Goal: Transaction & Acquisition: Purchase product/service

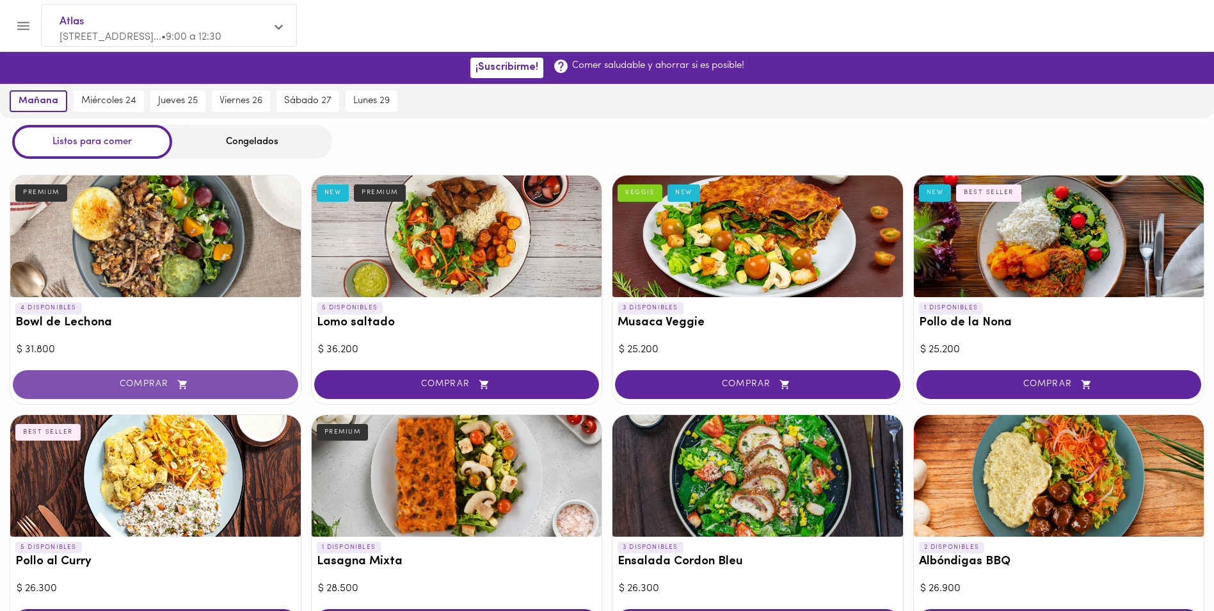
click at [200, 381] on span "COMPRAR" at bounding box center [155, 384] width 253 height 11
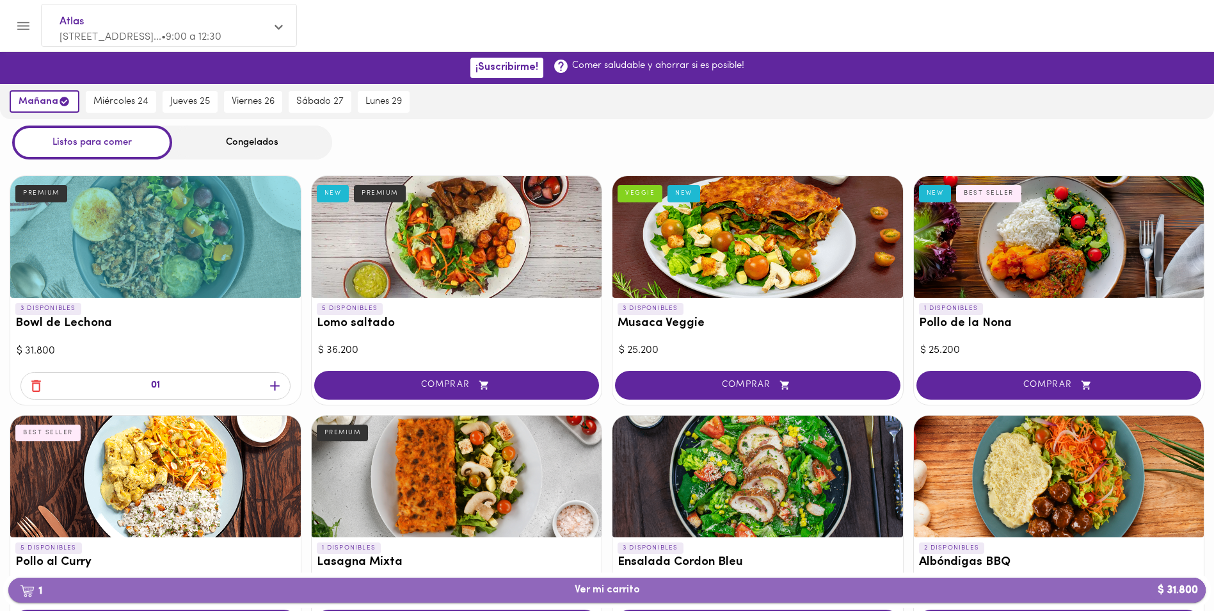
click at [605, 591] on span "1 Ver mi carrito $ 31.800" at bounding box center [607, 590] width 65 height 12
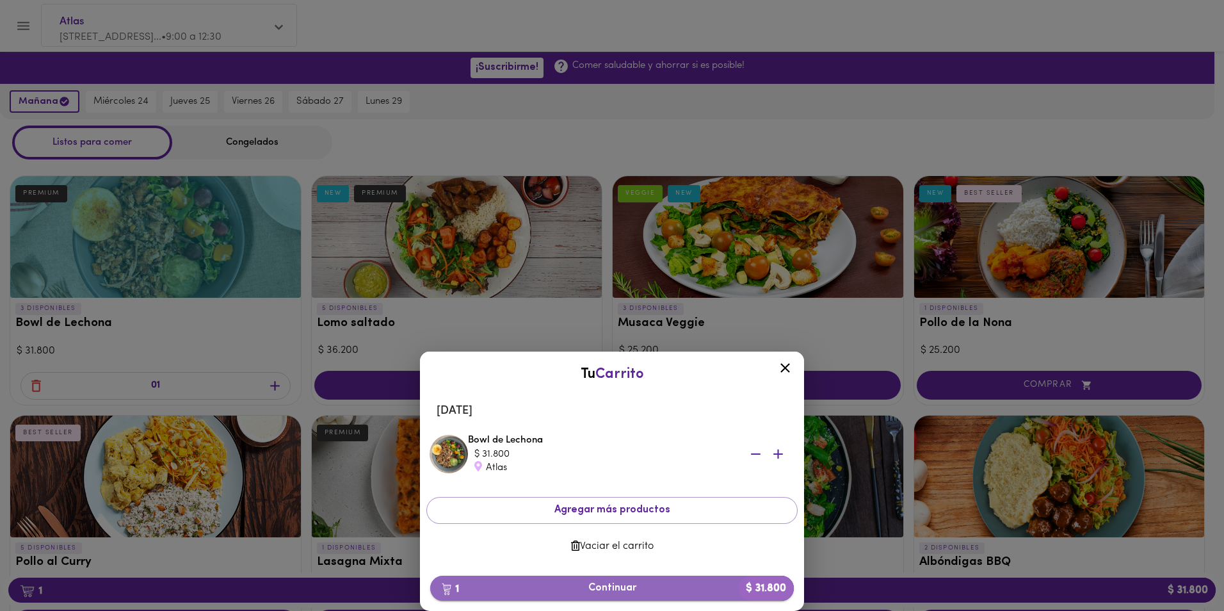
click at [613, 591] on span "1 Continuar $ 31.800" at bounding box center [611, 588] width 343 height 12
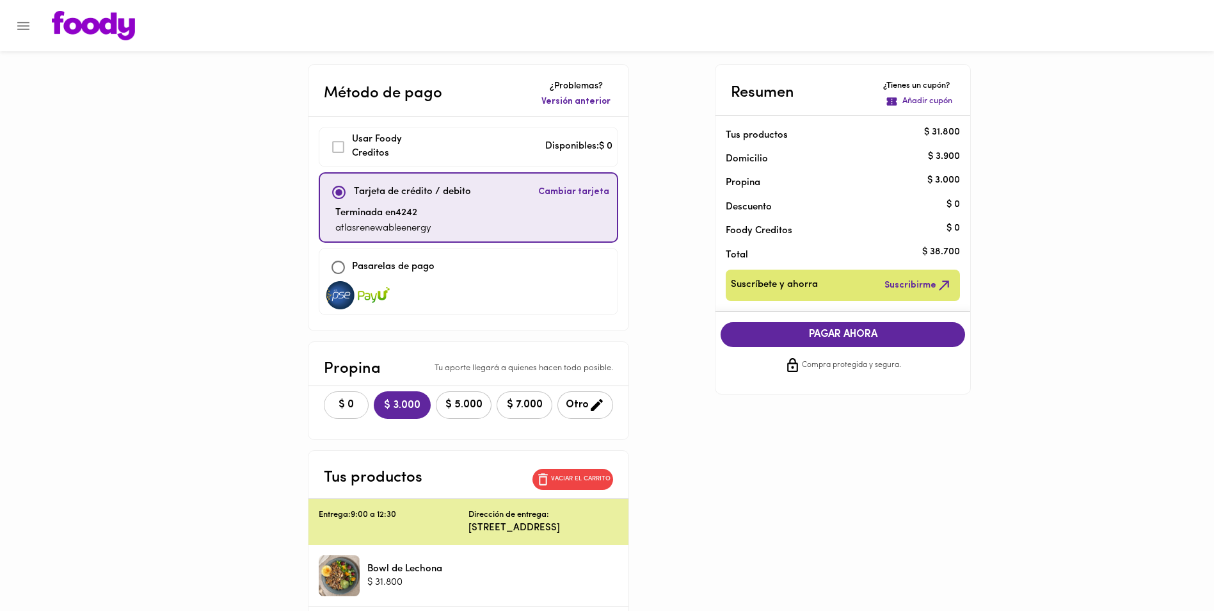
click at [324, 396] on button "$ 0" at bounding box center [346, 405] width 45 height 28
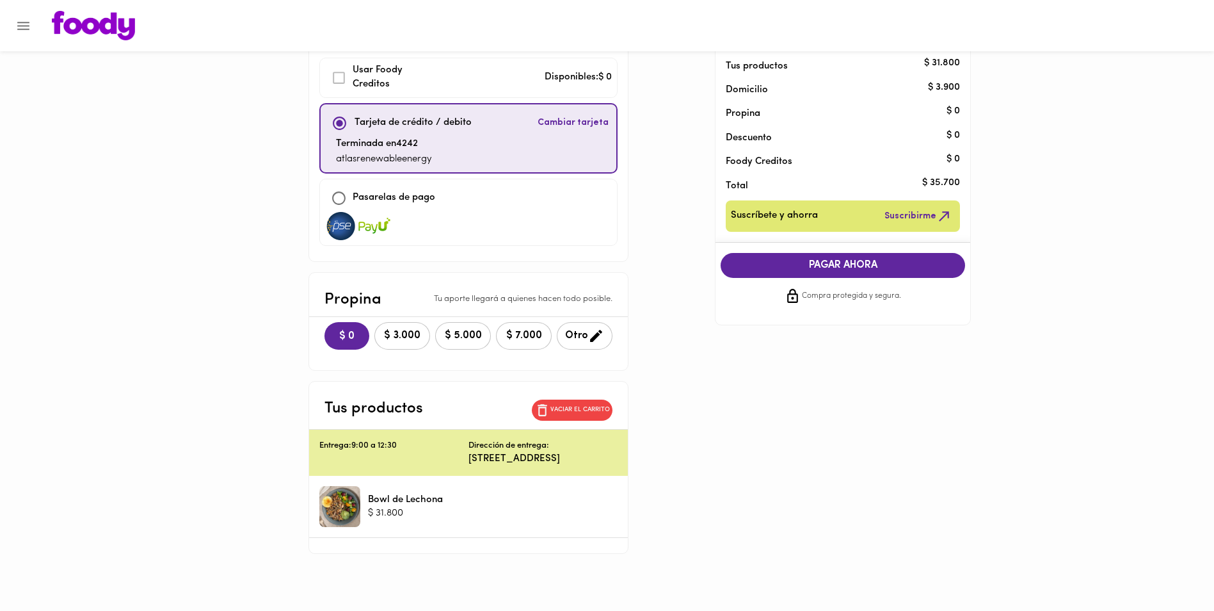
scroll to position [75, 0]
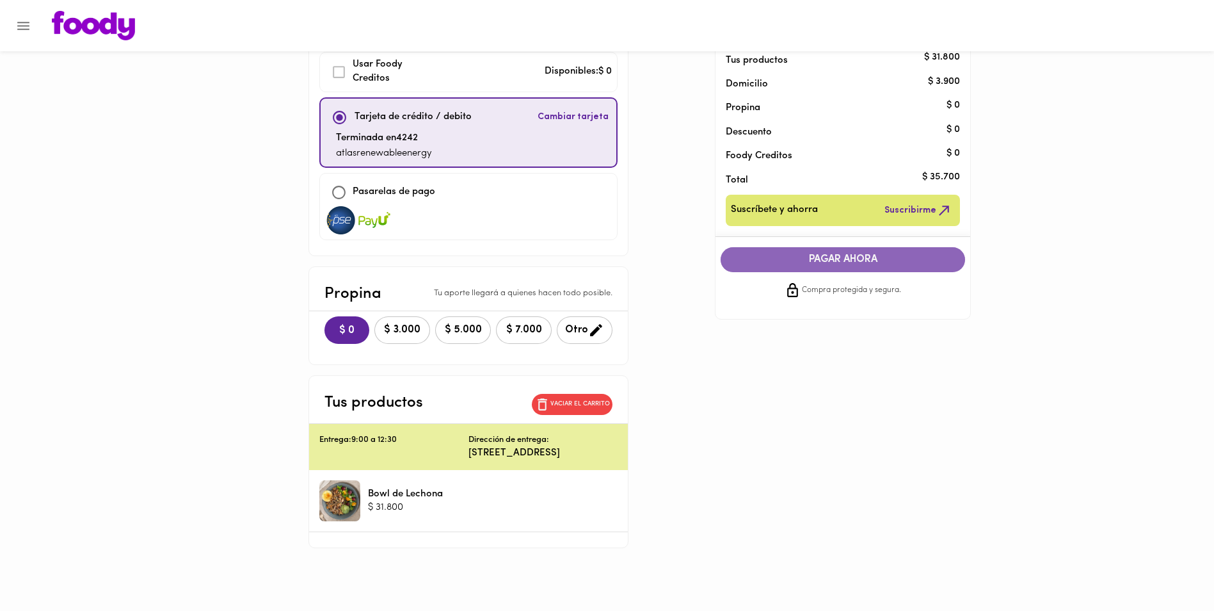
click at [869, 262] on span "PAGAR AHORA" at bounding box center [842, 259] width 219 height 12
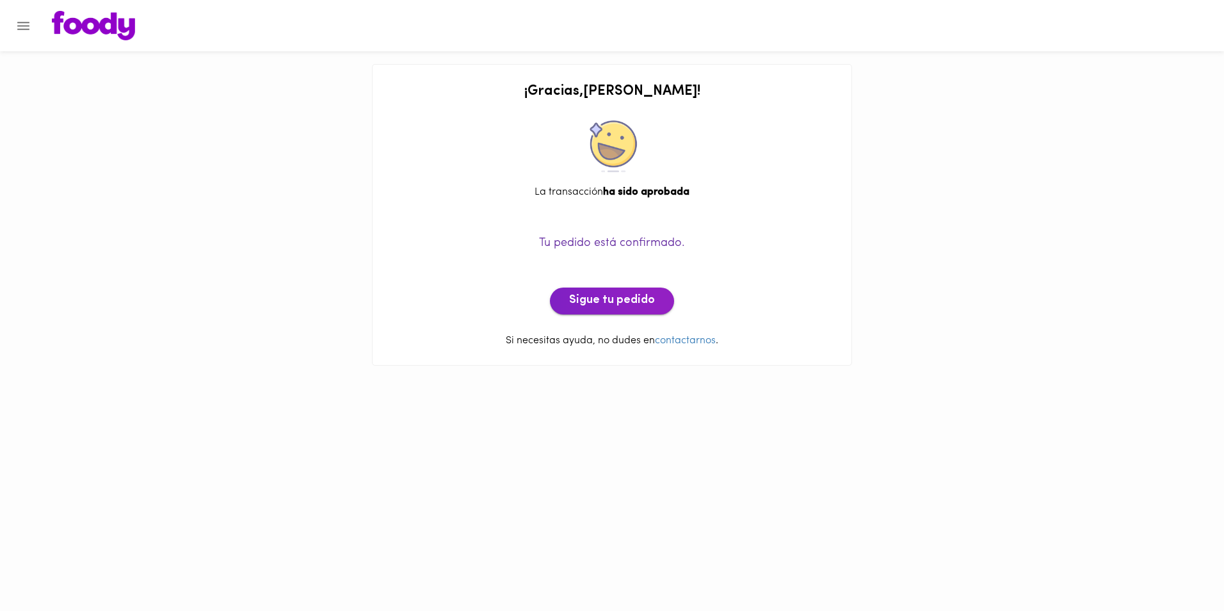
click at [582, 298] on span "Sigue tu pedido" at bounding box center [612, 301] width 86 height 14
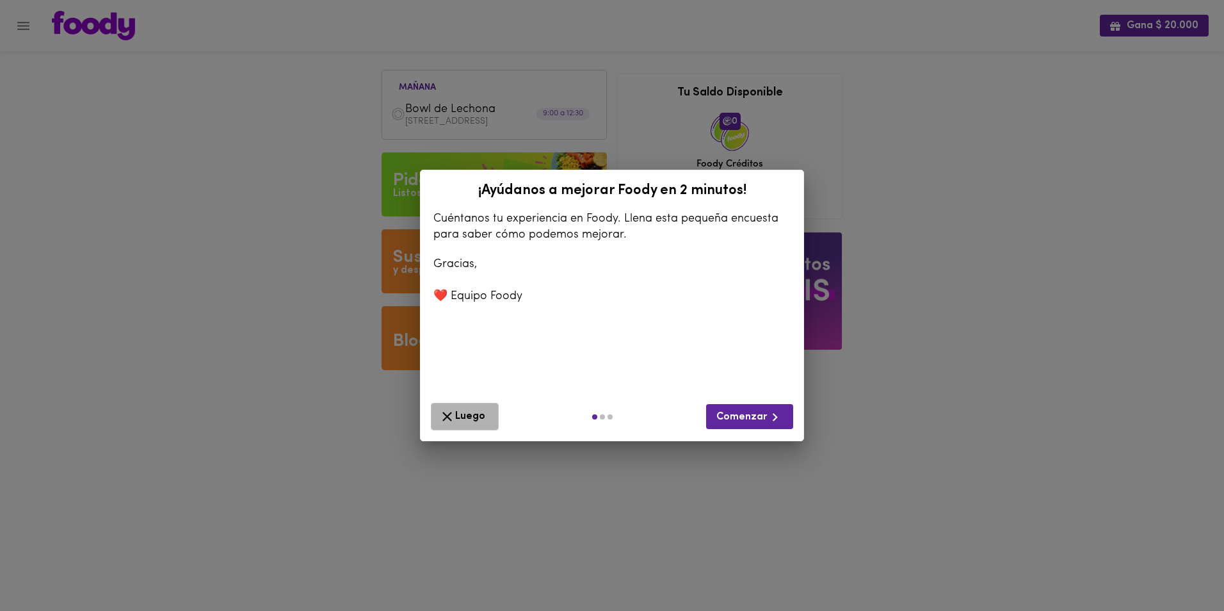
click at [461, 408] on span "Luego" at bounding box center [464, 416] width 51 height 16
